Goal: Navigation & Orientation: Understand site structure

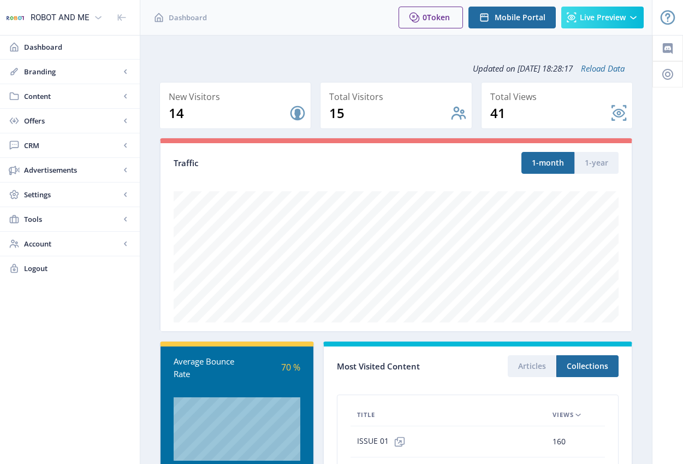
click at [97, 350] on div "Dashboard Branding App Appearance Brand Brief Pages SEO Web Custom Domain Web D…" at bounding box center [70, 351] width 140 height 632
click at [104, 305] on div "Dashboard Branding App Appearance Brand Brief Pages SEO Web Custom Domain Web D…" at bounding box center [70, 351] width 140 height 632
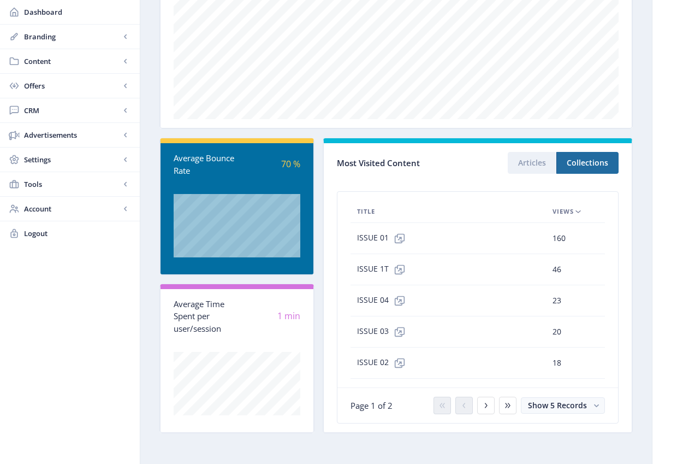
click at [560, 237] on span "160" at bounding box center [559, 238] width 13 height 13
click at [578, 211] on icon at bounding box center [578, 211] width 9 height 9
click at [402, 239] on icon at bounding box center [399, 238] width 11 height 11
click at [116, 274] on div "Dashboard Branding App Appearance Brand Brief Pages SEO Web Custom Domain Web D…" at bounding box center [70, 148] width 140 height 632
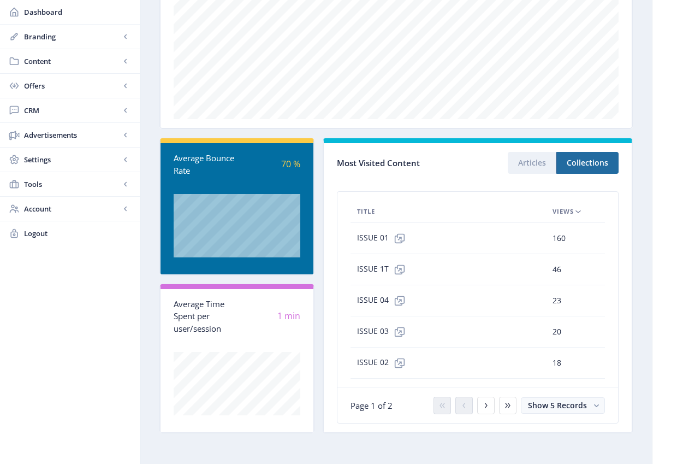
scroll to position [0, 0]
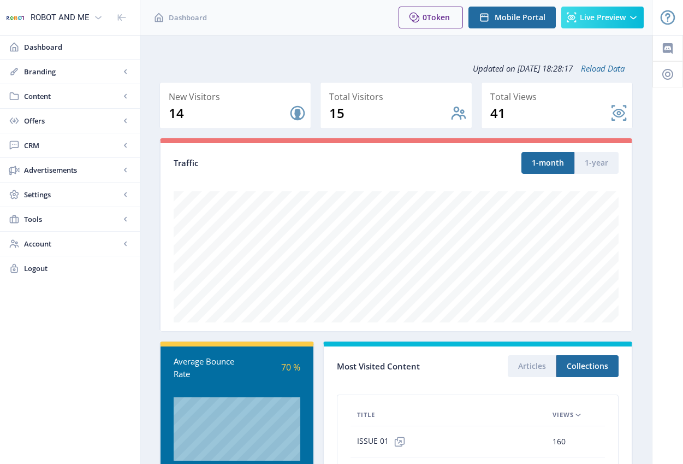
click at [247, 48] on nb-layout-column "Updated on [DATE] 18:28:17 Reload Data New Visitors 14 Total Visitors 15 Total …" at bounding box center [396, 351] width 513 height 632
click at [77, 338] on div "Dashboard Branding App Appearance Brand Brief Pages SEO Web Custom Domain Web D…" at bounding box center [70, 351] width 140 height 632
click at [75, 345] on div "Dashboard Branding App Appearance Brand Brief Pages SEO Web Custom Domain Web D…" at bounding box center [70, 351] width 140 height 632
click at [54, 358] on div "Dashboard Branding App Appearance Brand Brief Pages SEO Web Custom Domain Web D…" at bounding box center [70, 351] width 140 height 632
click at [63, 373] on div "Dashboard Branding App Appearance Brand Brief Pages SEO Web Custom Domain Web D…" at bounding box center [70, 351] width 140 height 632
